Goal: Task Accomplishment & Management: Manage account settings

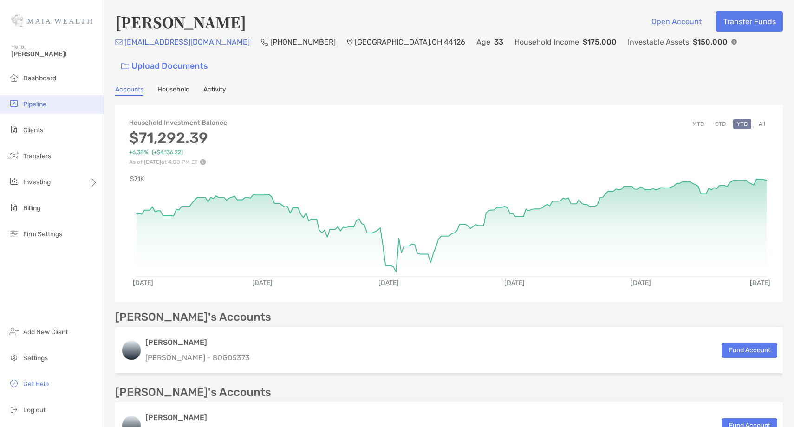
click at [36, 105] on span "Pipeline" at bounding box center [34, 104] width 23 height 8
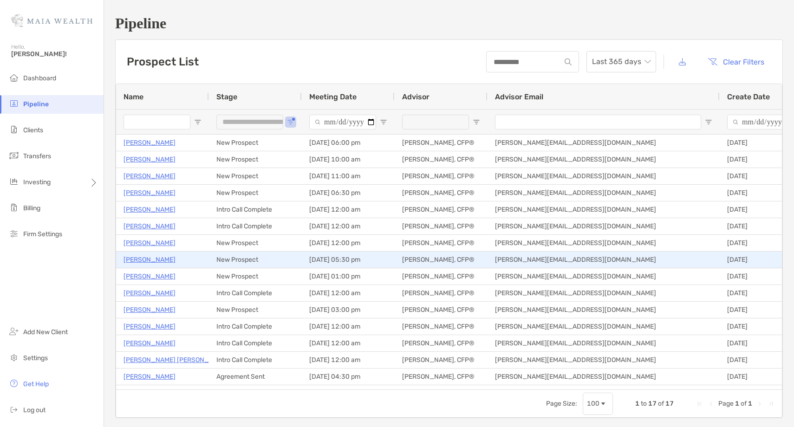
click at [141, 260] on p "Jim Heisig" at bounding box center [150, 260] width 52 height 12
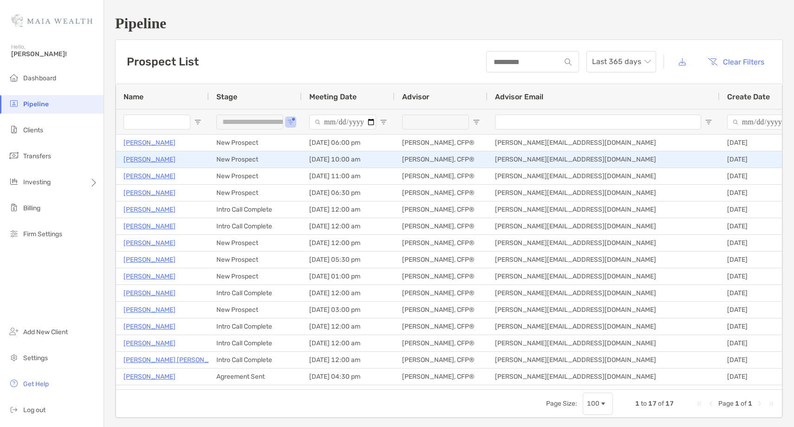
click at [142, 163] on p "Olivia Perna" at bounding box center [150, 160] width 52 height 12
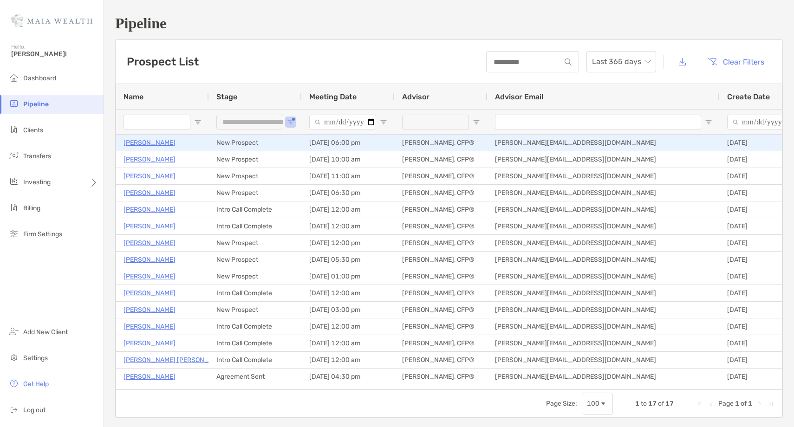
click at [151, 147] on p "Robert Ruby" at bounding box center [150, 143] width 52 height 12
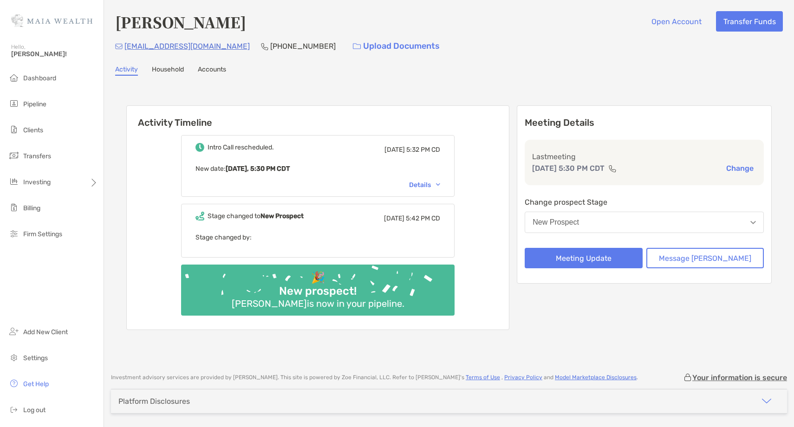
click at [154, 27] on h4 "Jim Heisig" at bounding box center [180, 21] width 131 height 21
click at [154, 27] on h4 "[PERSON_NAME]" at bounding box center [180, 21] width 131 height 21
copy h4 "[PERSON_NAME]"
copy h4 "Jim Heisig"
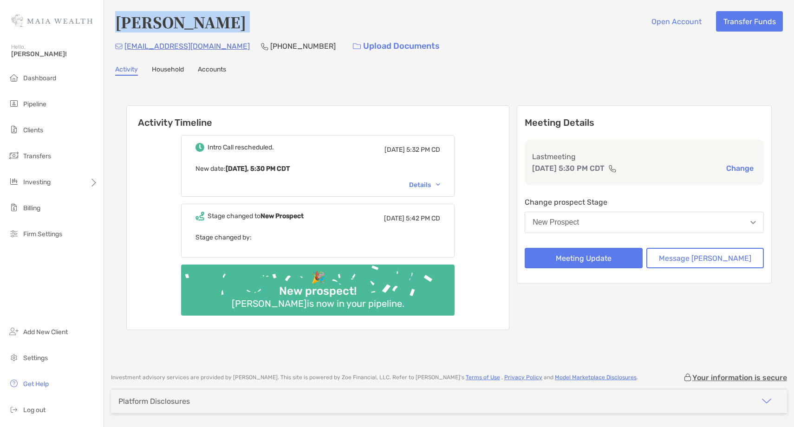
click at [742, 168] on button "Change" at bounding box center [740, 169] width 33 height 10
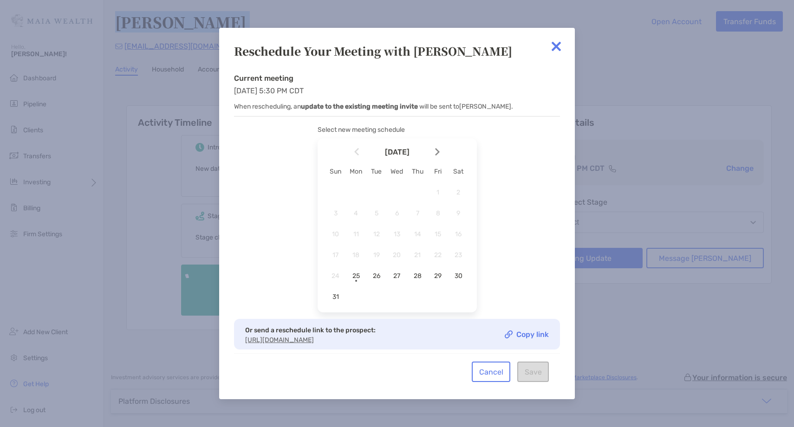
click at [439, 148] on img at bounding box center [437, 152] width 5 height 8
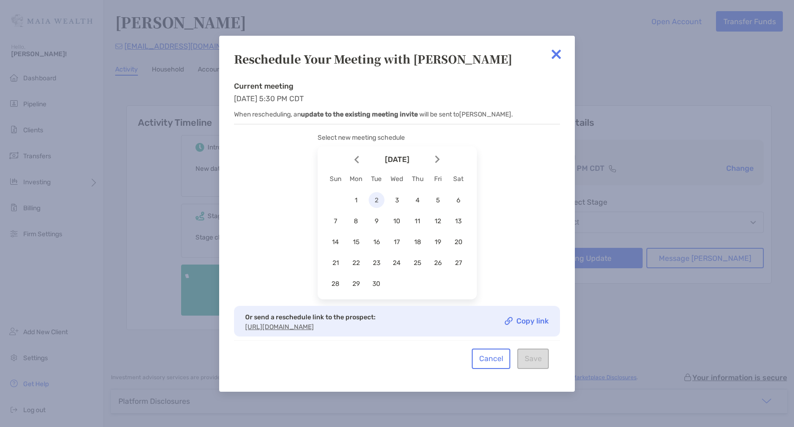
click at [381, 196] on span "2" at bounding box center [377, 200] width 16 height 8
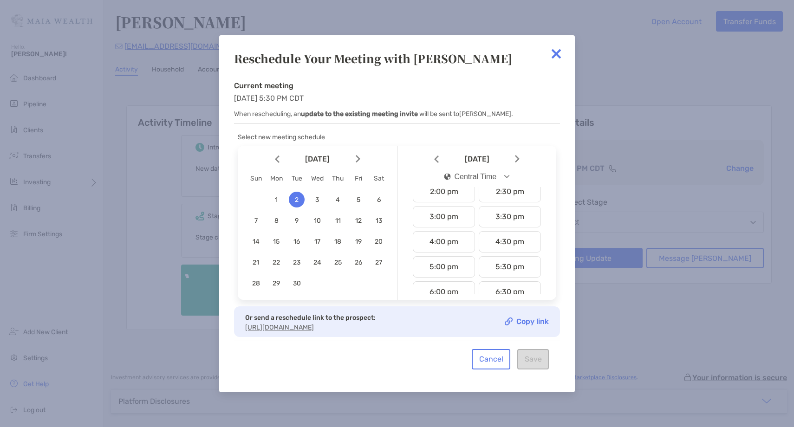
scroll to position [398, 0]
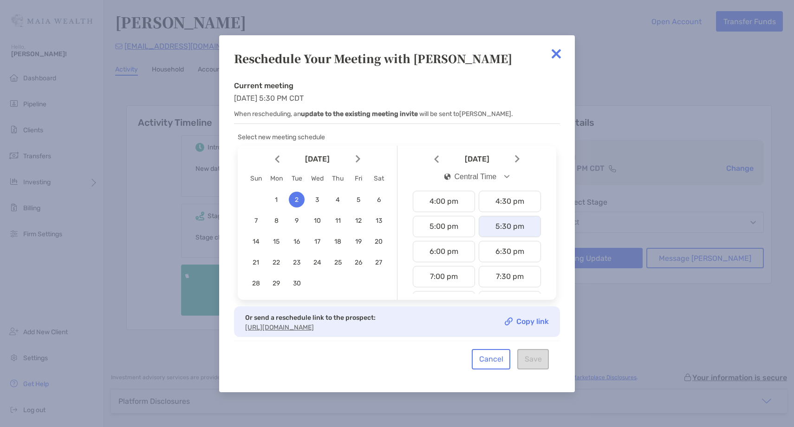
click at [509, 226] on div "5:30 pm" at bounding box center [510, 226] width 62 height 21
click at [529, 364] on button "Save" at bounding box center [533, 359] width 32 height 20
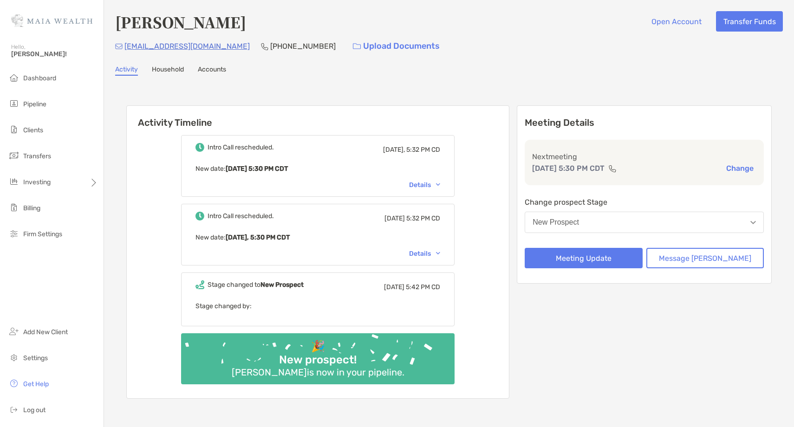
click at [440, 254] on div "Details" at bounding box center [424, 254] width 31 height 8
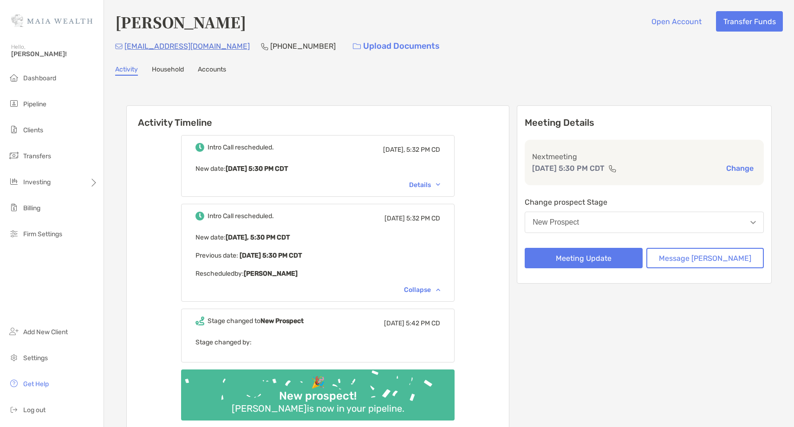
click at [440, 254] on p "Previous date: Mon, Aug 11 5:30 PM CDT" at bounding box center [318, 256] width 245 height 12
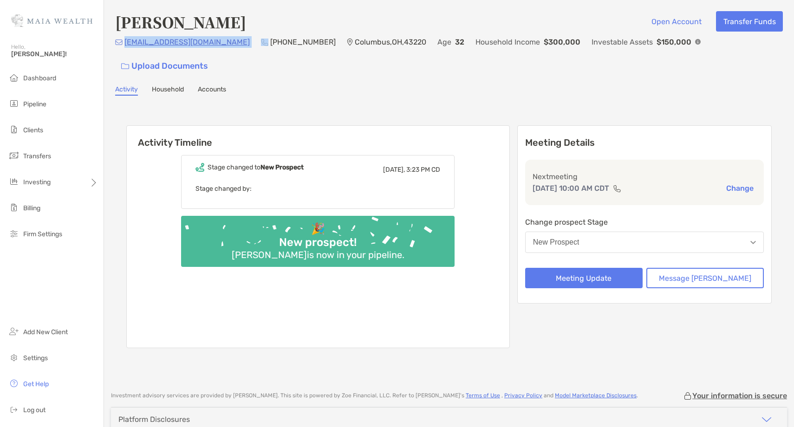
drag, startPoint x: 223, startPoint y: 47, endPoint x: 124, endPoint y: 49, distance: 99.4
click at [124, 49] on div "[EMAIL_ADDRESS][DOMAIN_NAME] (419) 618-[GEOGRAPHIC_DATA] Age [DEMOGRAPHIC_DATA]…" at bounding box center [449, 56] width 668 height 40
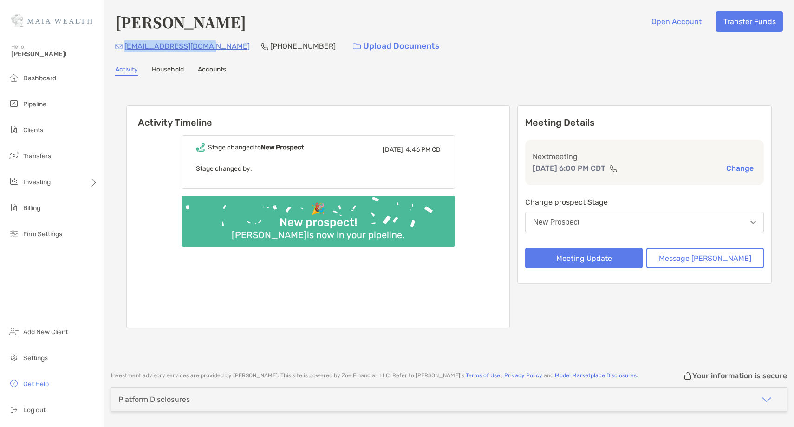
drag, startPoint x: 211, startPoint y: 47, endPoint x: 124, endPoint y: 48, distance: 87.3
click at [124, 48] on div "[EMAIL_ADDRESS][DOMAIN_NAME] [PHONE_NUMBER] Upload Documents" at bounding box center [449, 46] width 668 height 20
